Goal: Find specific page/section: Find specific page/section

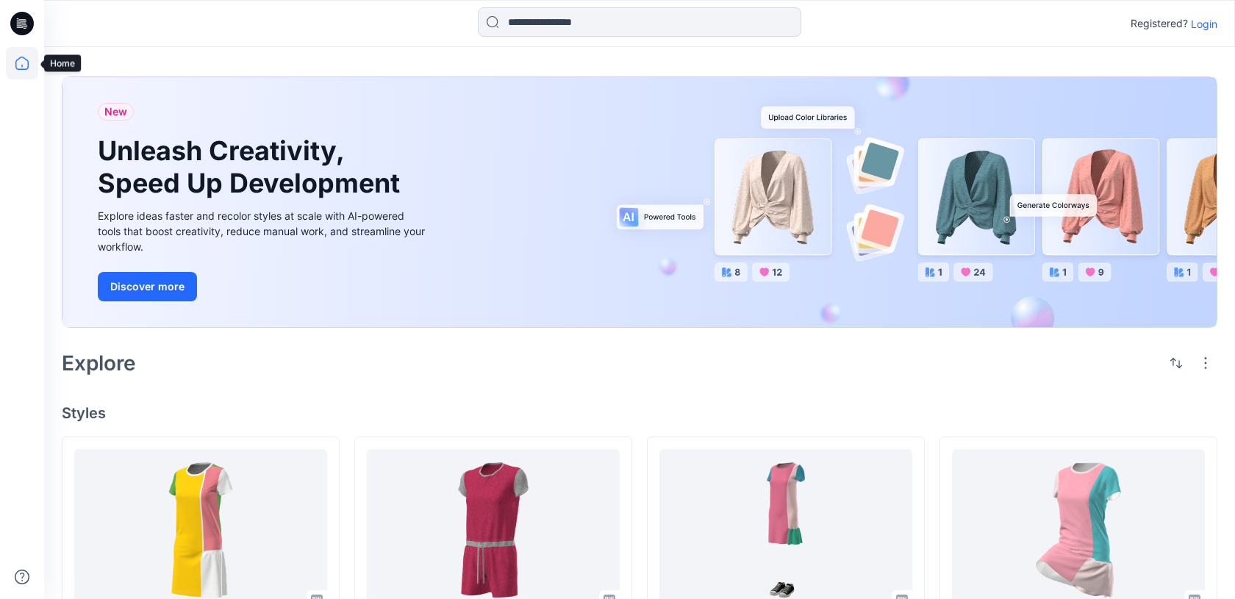
click at [24, 60] on icon at bounding box center [22, 63] width 32 height 32
click at [1198, 28] on p "Login" at bounding box center [1204, 23] width 26 height 15
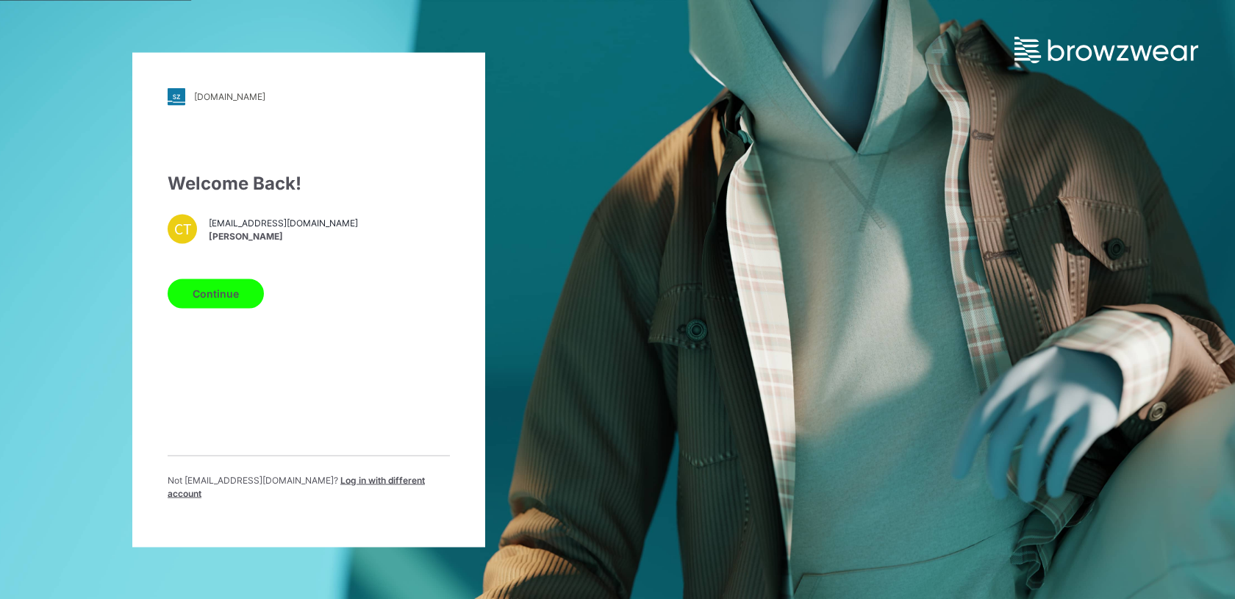
click at [214, 298] on button "Continue" at bounding box center [216, 293] width 96 height 29
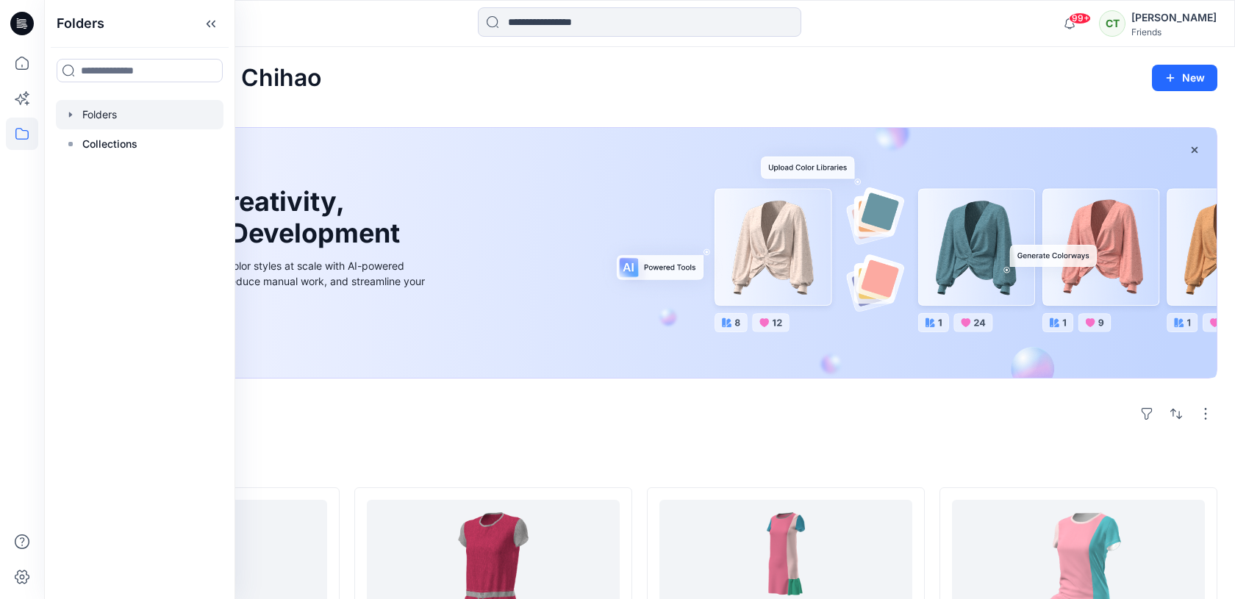
click at [69, 116] on icon "button" at bounding box center [70, 114] width 3 height 5
click at [85, 143] on icon "button" at bounding box center [85, 143] width 3 height 5
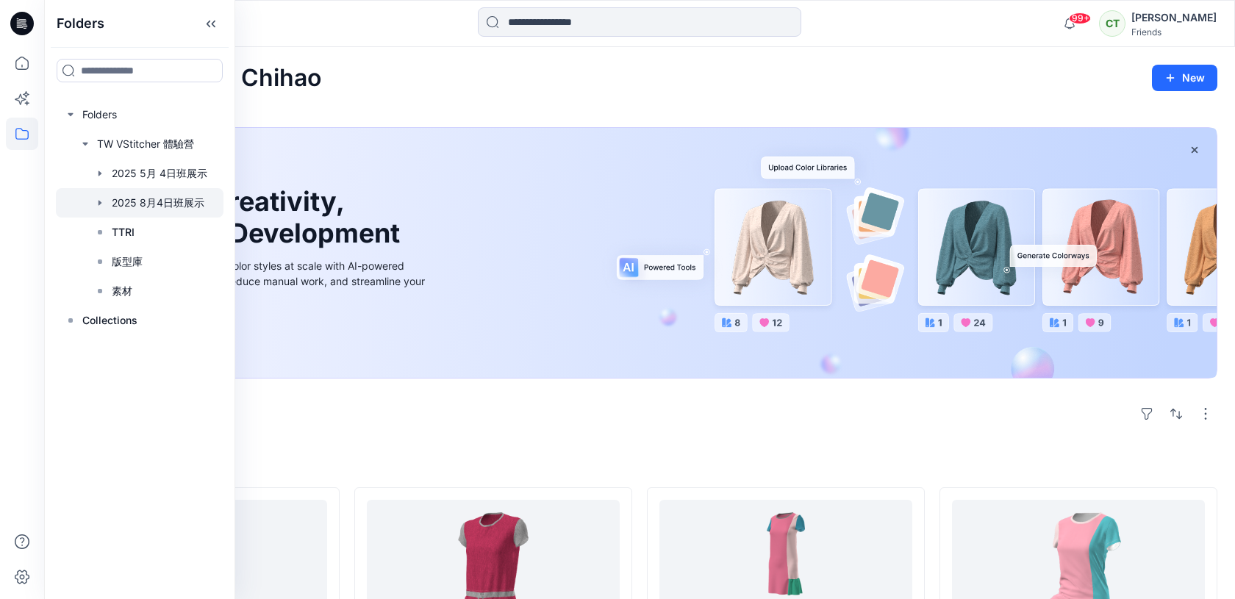
click at [117, 202] on div at bounding box center [140, 202] width 168 height 29
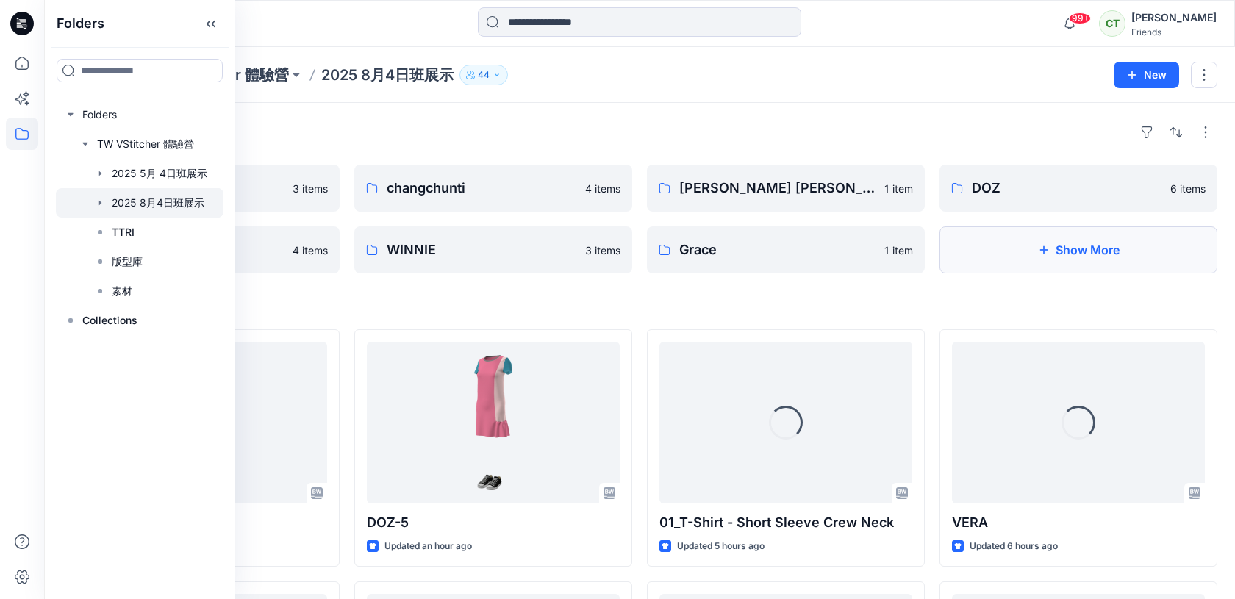
click at [1051, 250] on button "Show More" at bounding box center [1079, 249] width 278 height 47
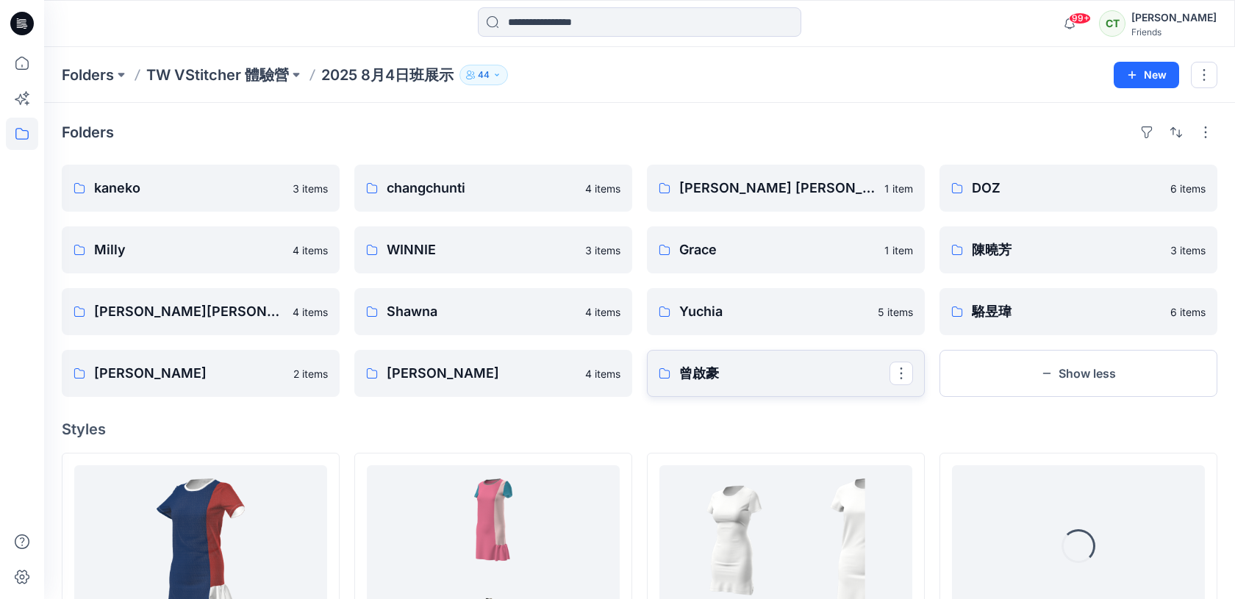
click at [725, 384] on link "曾啟豪" at bounding box center [786, 373] width 278 height 47
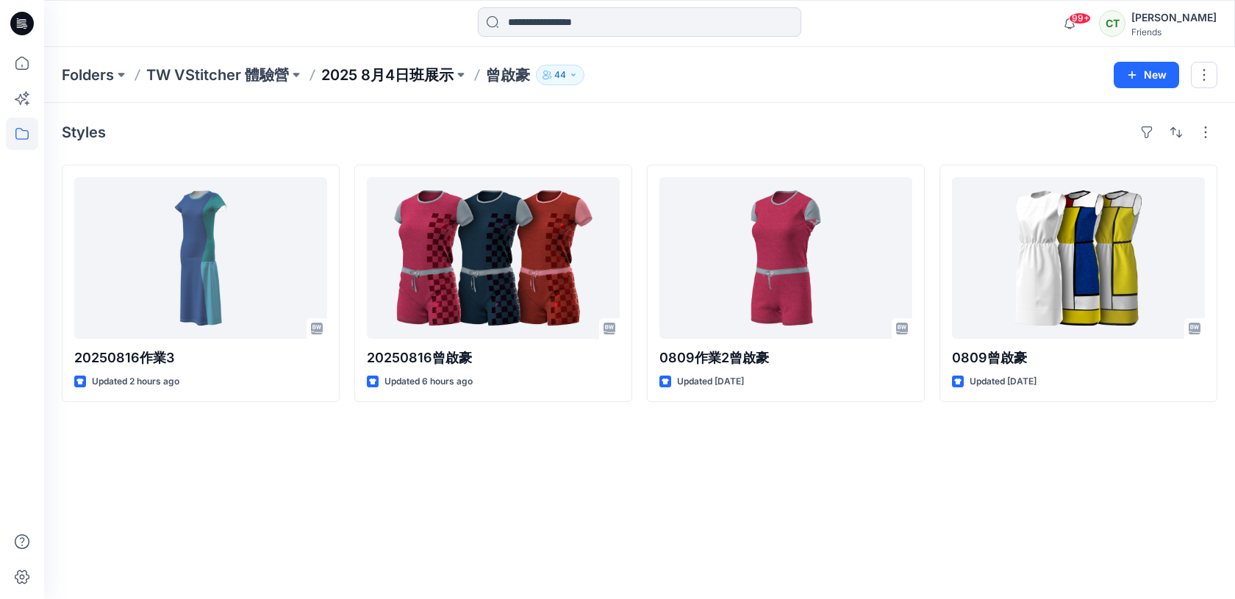
click at [414, 66] on p "2025 8月4日班展示" at bounding box center [387, 75] width 132 height 21
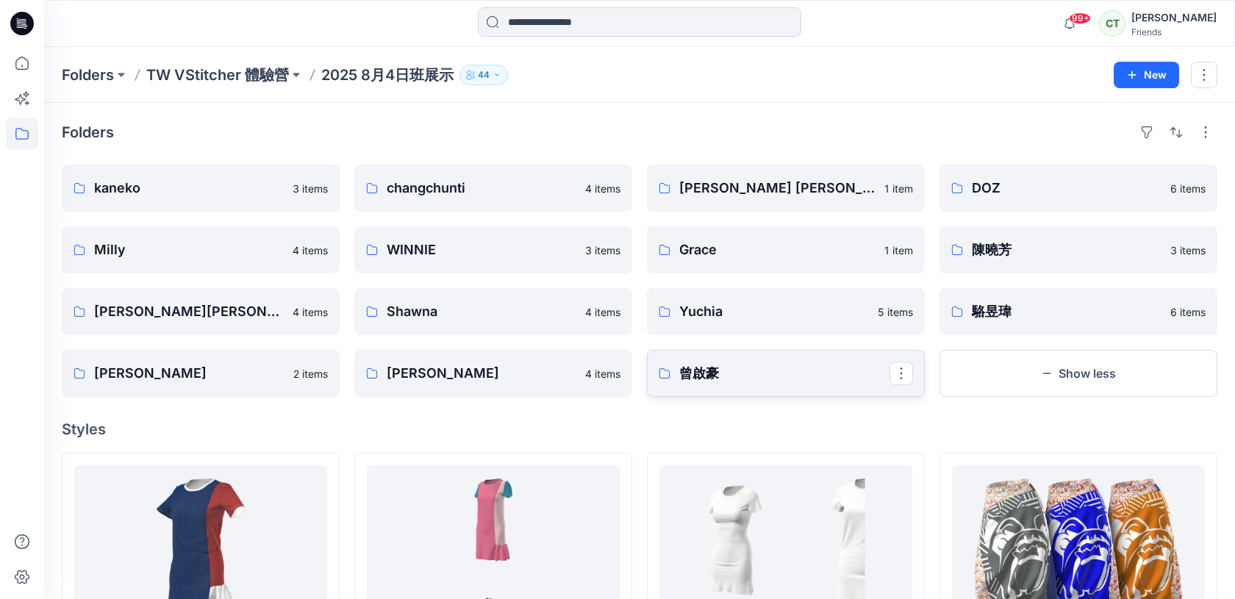
click at [779, 370] on p "曾啟豪" at bounding box center [784, 373] width 210 height 21
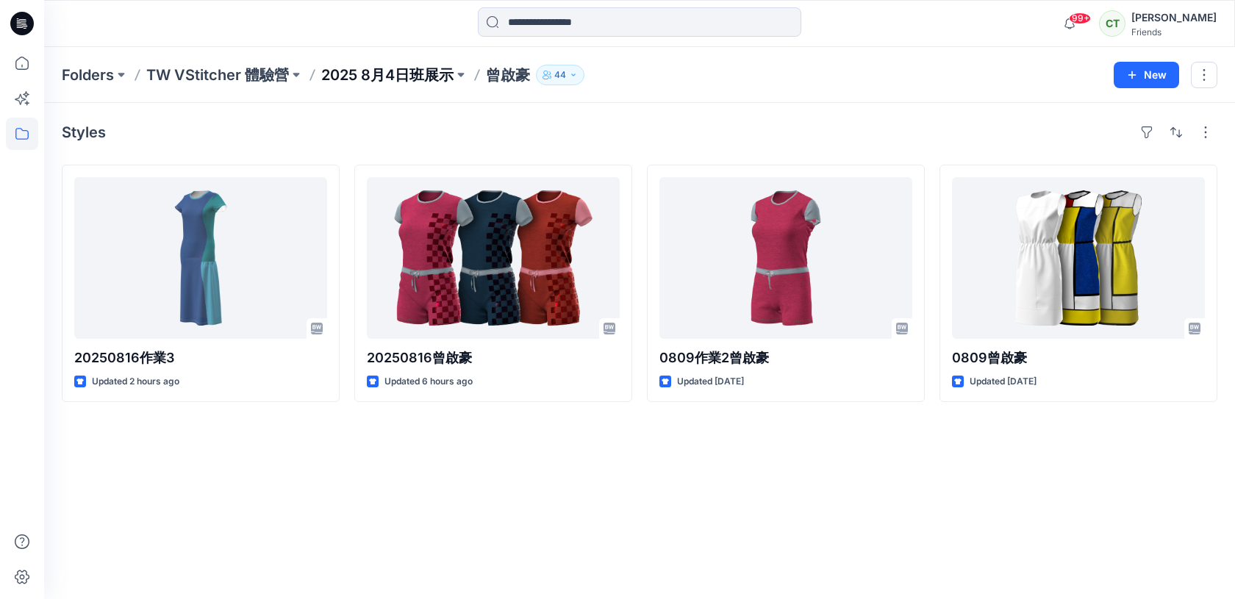
click at [388, 76] on p "2025 8月4日班展示" at bounding box center [387, 75] width 132 height 21
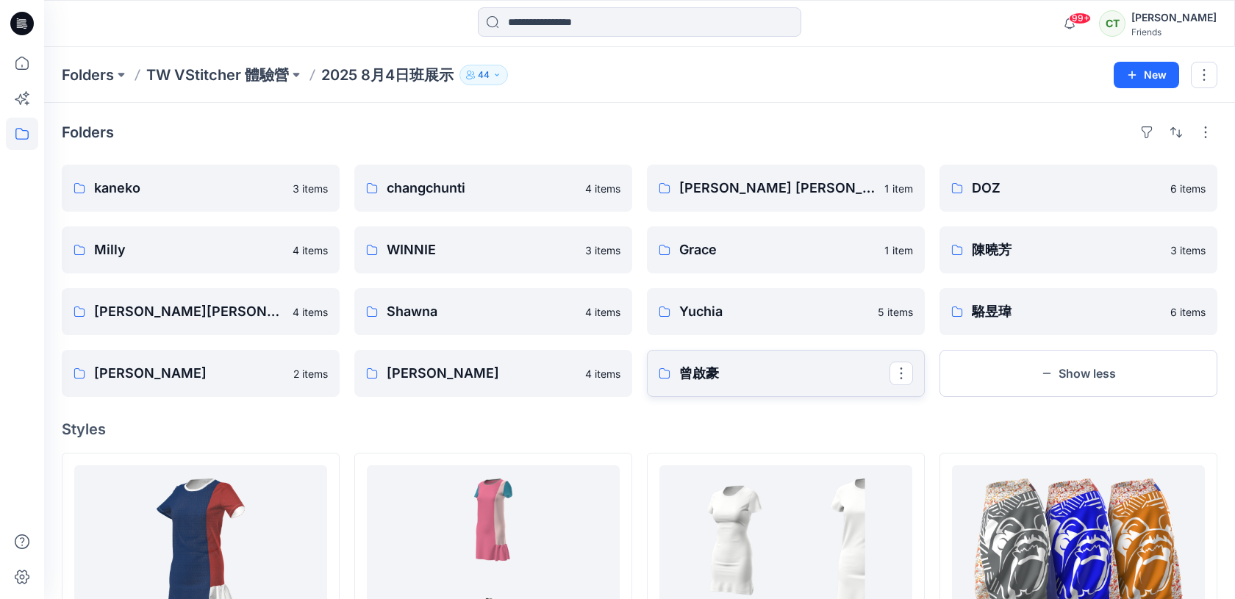
click at [736, 371] on p "曾啟豪" at bounding box center [784, 373] width 210 height 21
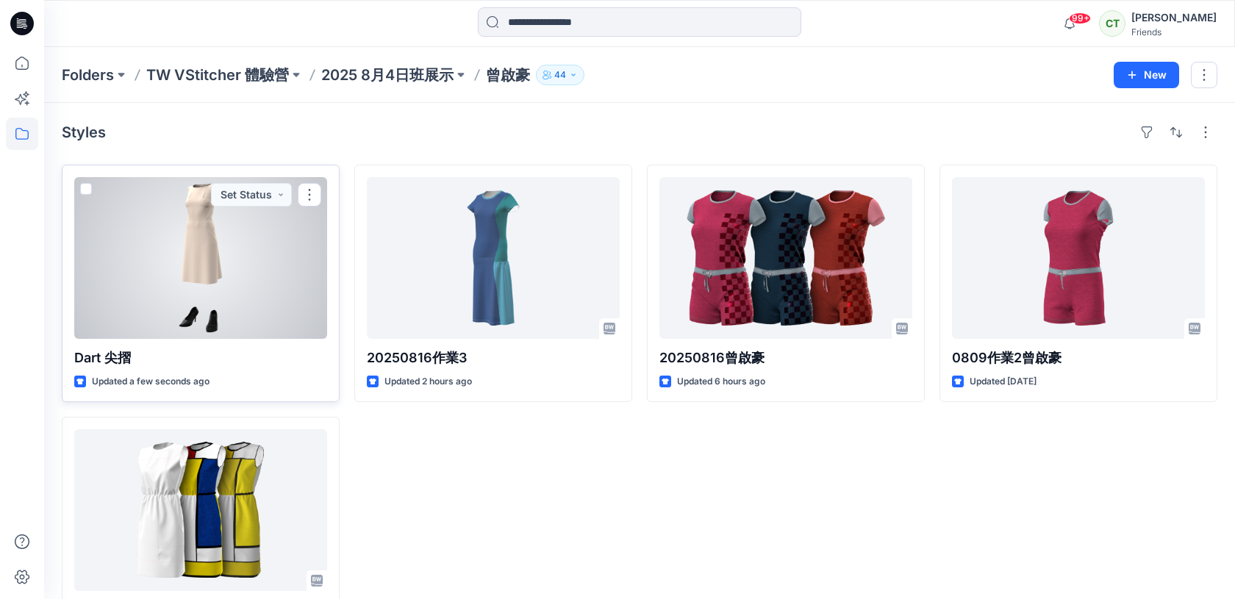
click at [270, 288] on div at bounding box center [200, 258] width 253 height 162
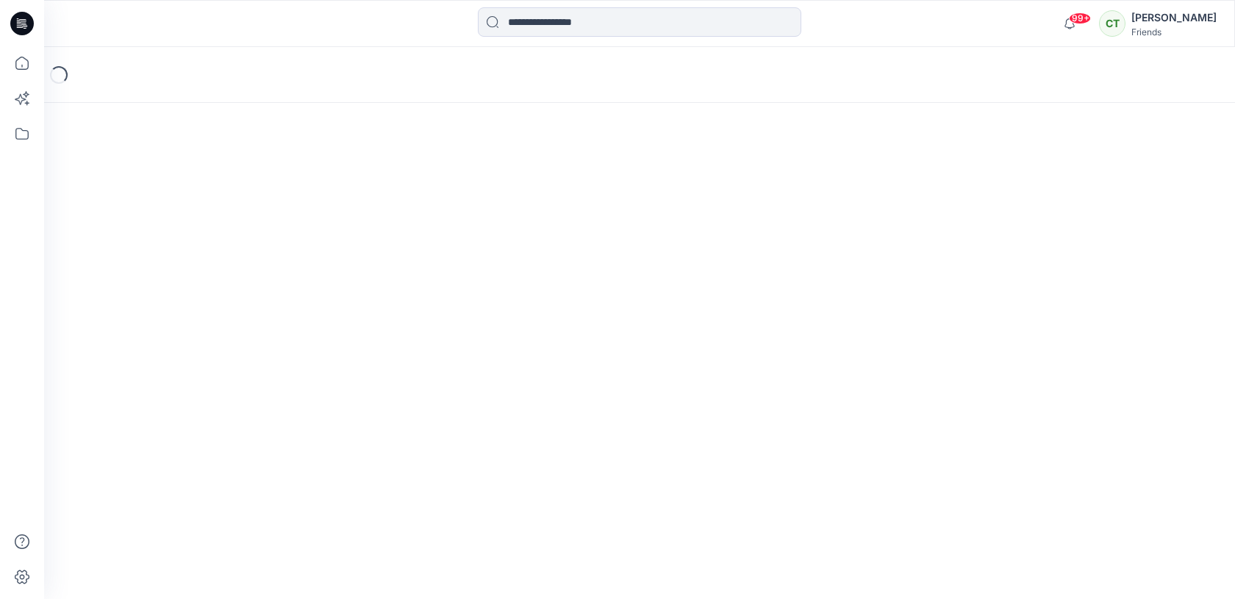
click at [270, 288] on div "Loading..." at bounding box center [639, 323] width 1191 height 552
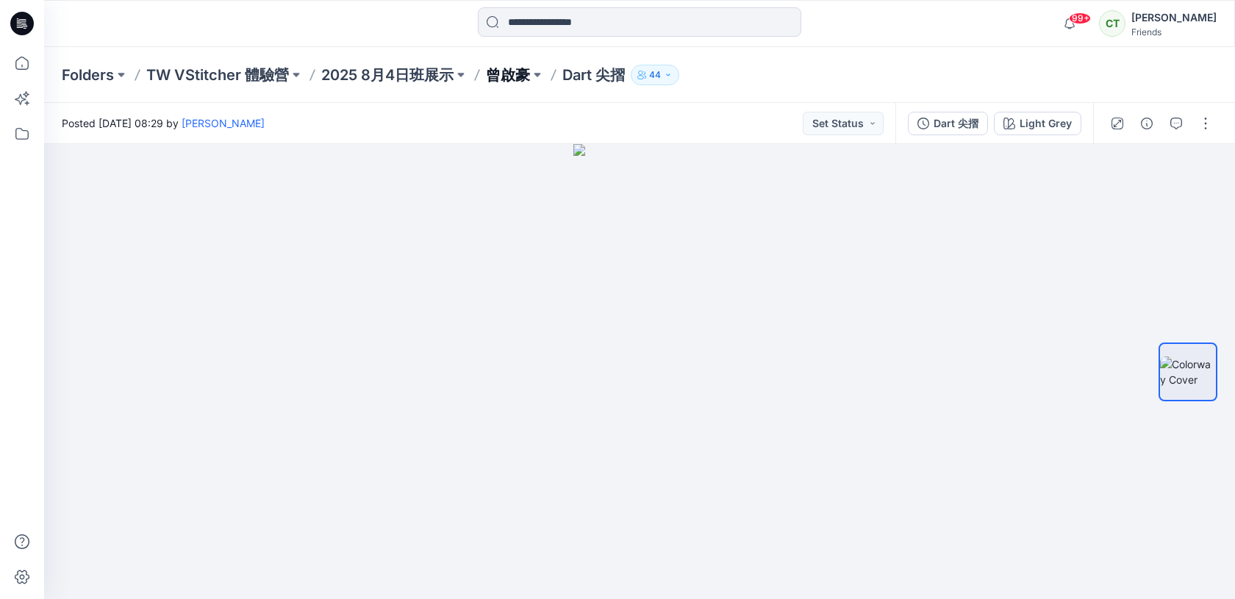
click at [526, 76] on p "曾啟豪" at bounding box center [508, 75] width 44 height 21
